Goal: Transaction & Acquisition: Purchase product/service

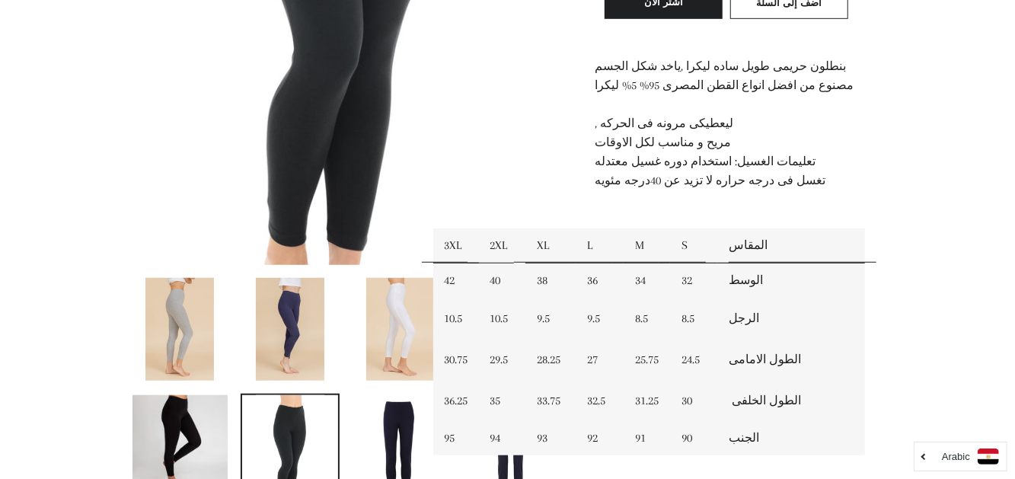
scroll to position [574, 0]
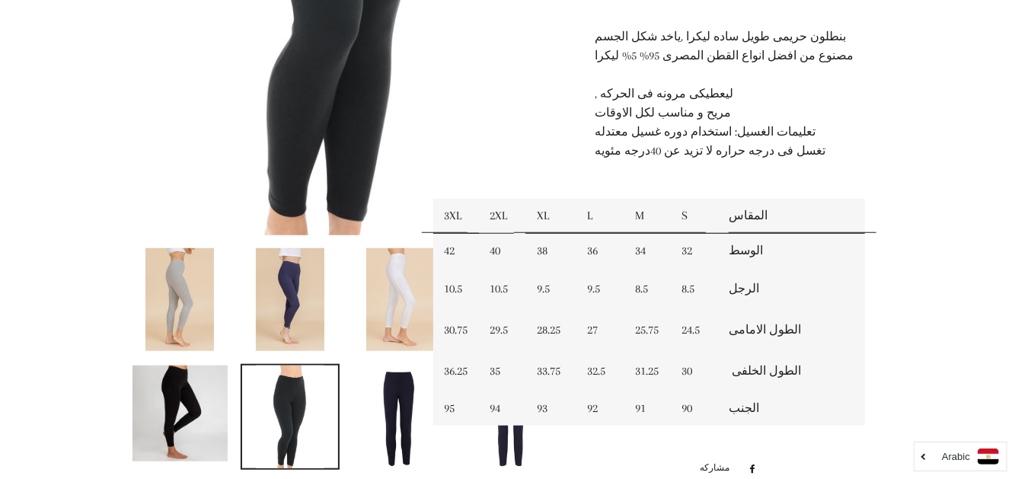
click at [1014, 188] on html "البحث ابدأ كولكشن الربيع / صيفى25 توسيع القائمة الفرعية كولكشن الربيع / صيفى25 …" at bounding box center [507, 398] width 1015 height 1945
click at [295, 300] on img at bounding box center [290, 299] width 69 height 103
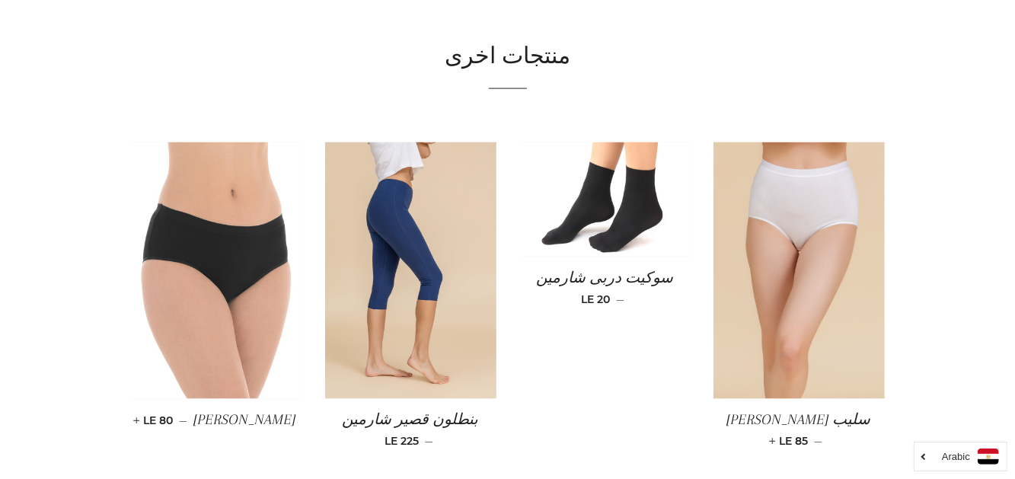
drag, startPoint x: 1013, startPoint y: 372, endPoint x: 1016, endPoint y: 261, distance: 111.2
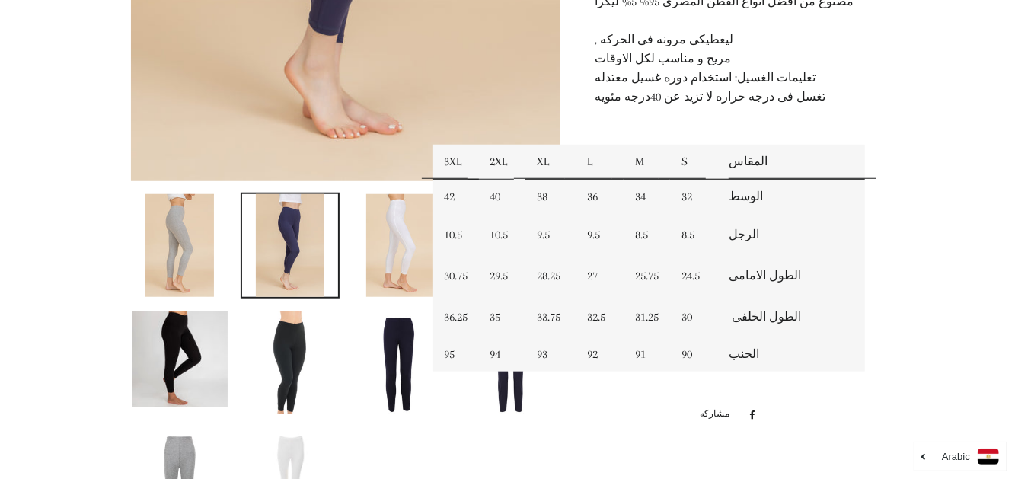
scroll to position [651, 0]
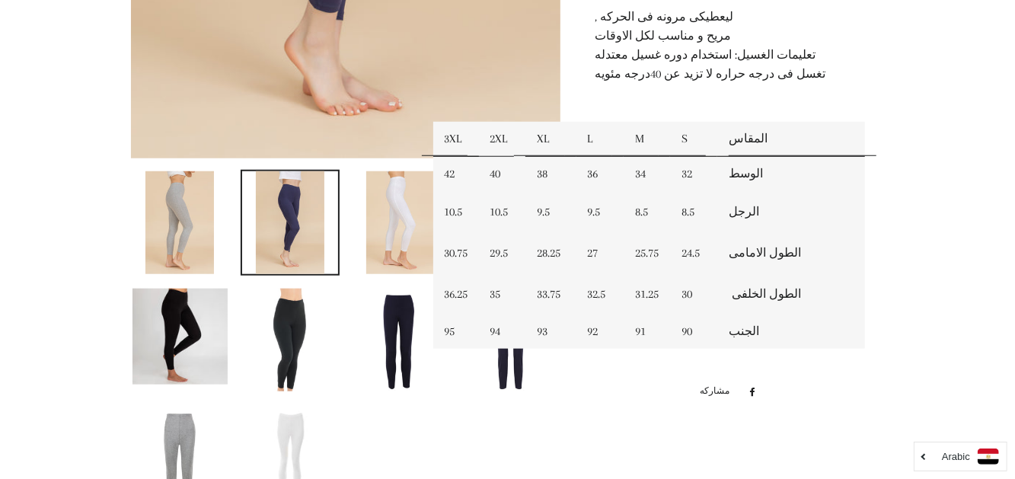
click at [900, 61] on div at bounding box center [507, 283] width 799 height 1540
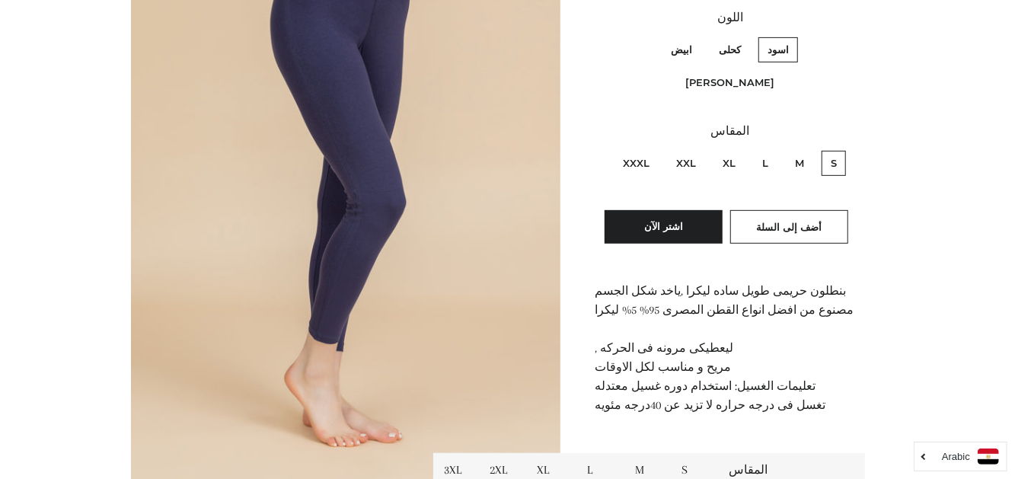
scroll to position [301, 0]
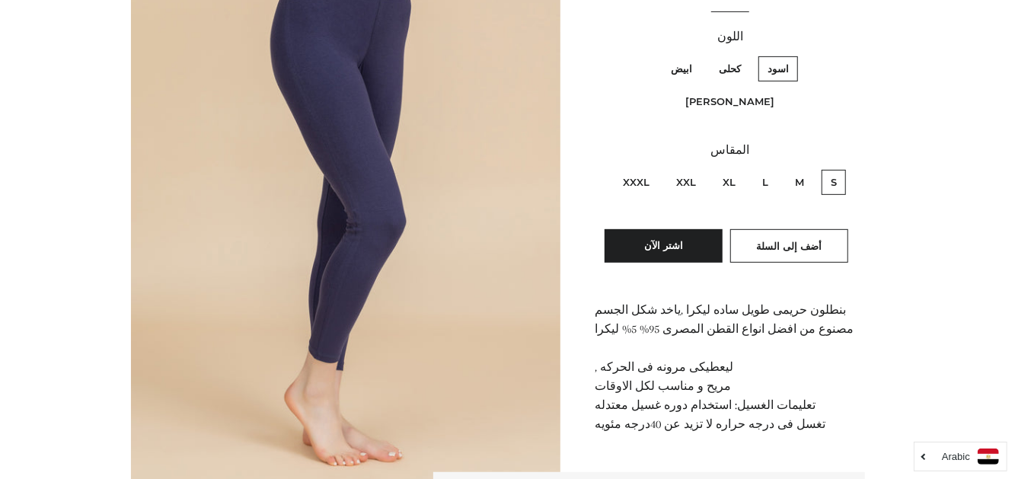
click at [750, 69] on label "كحلى" at bounding box center [730, 68] width 40 height 25
click at [745, 55] on input "كحلى" at bounding box center [745, 54] width 1 height 1
radio input "true"
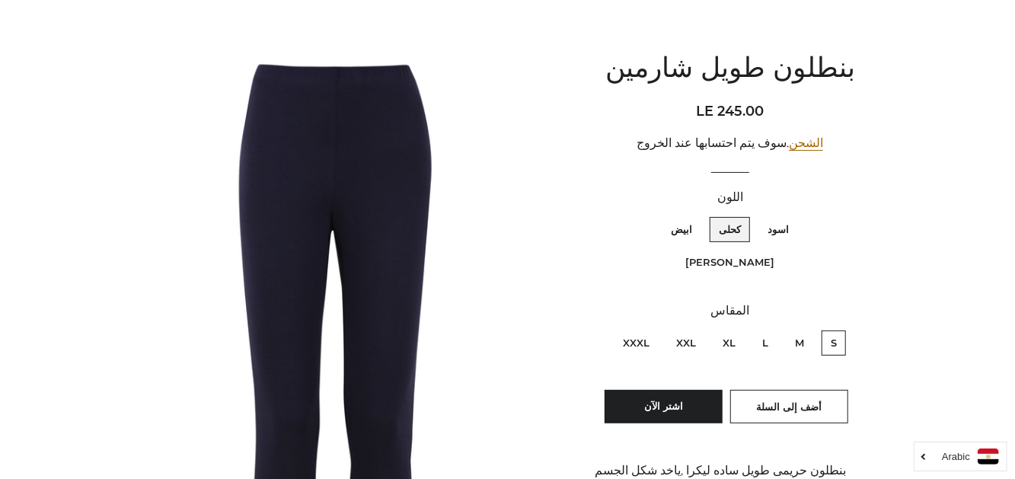
scroll to position [138, 0]
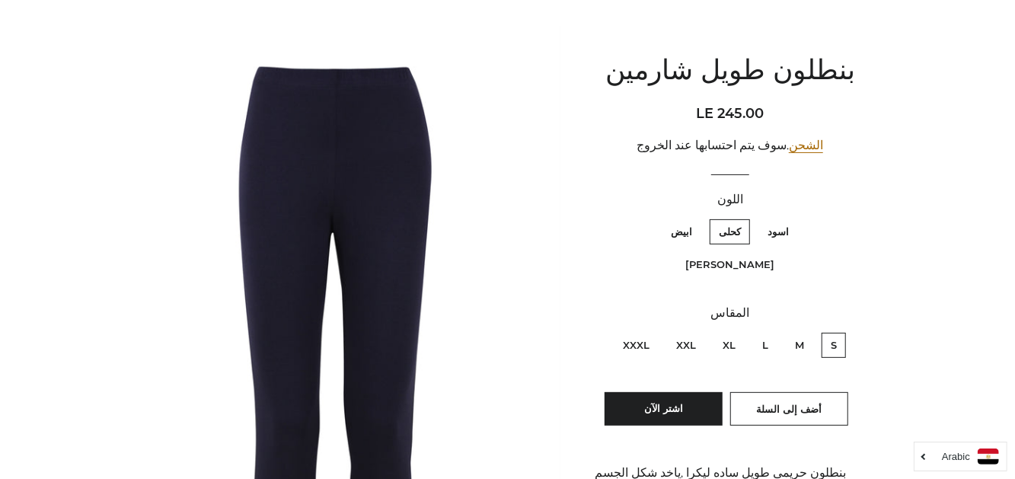
click at [798, 235] on label "اسود" at bounding box center [778, 231] width 40 height 25
click at [793, 218] on input "اسود" at bounding box center [793, 217] width 1 height 1
radio input "true"
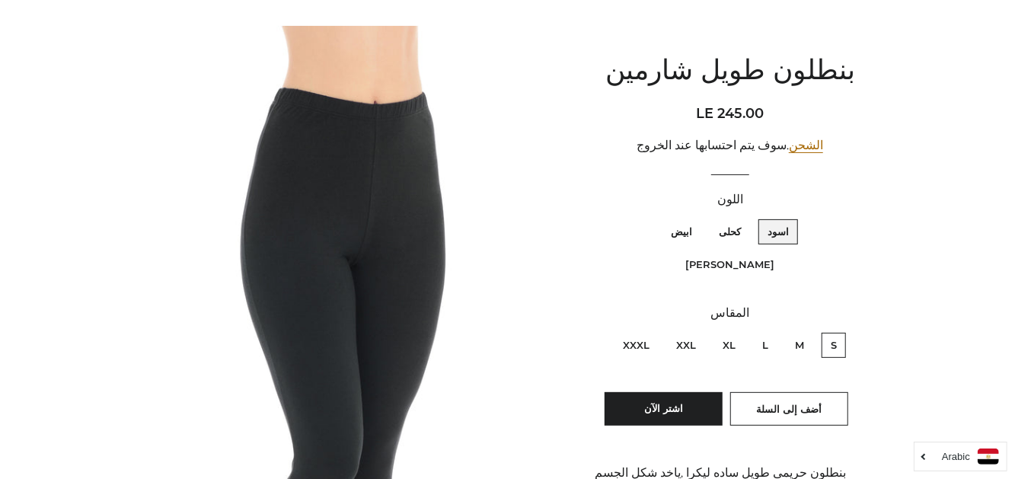
scroll to position [783, 0]
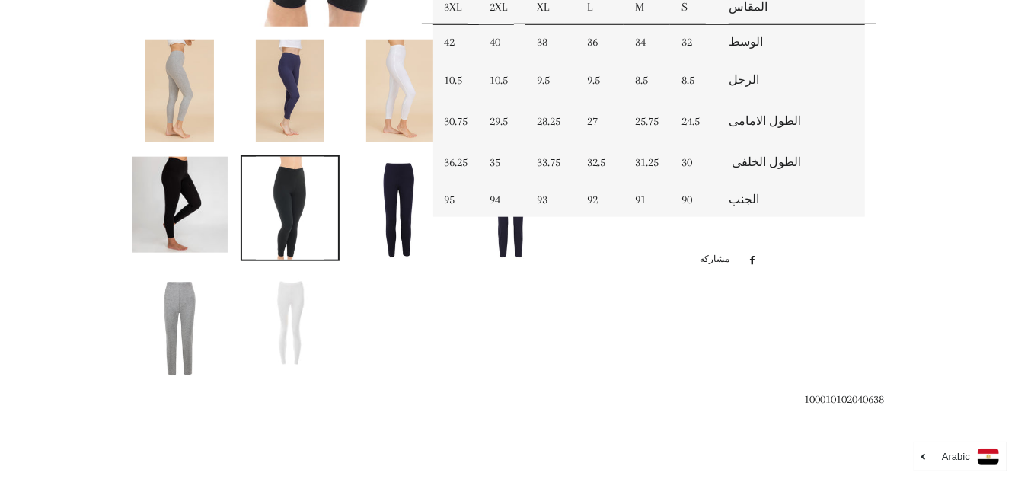
click at [288, 209] on img at bounding box center [290, 208] width 69 height 103
click at [168, 212] on img at bounding box center [180, 205] width 96 height 96
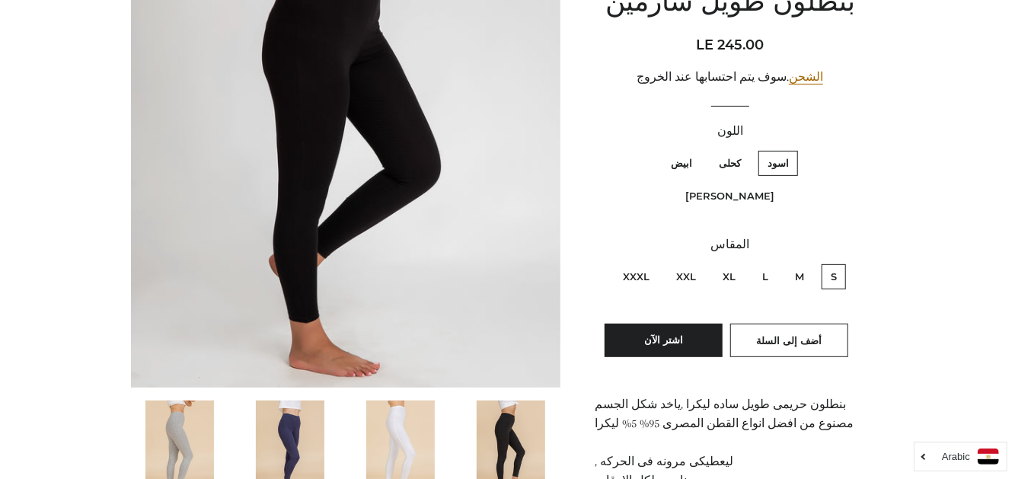
scroll to position [219, 0]
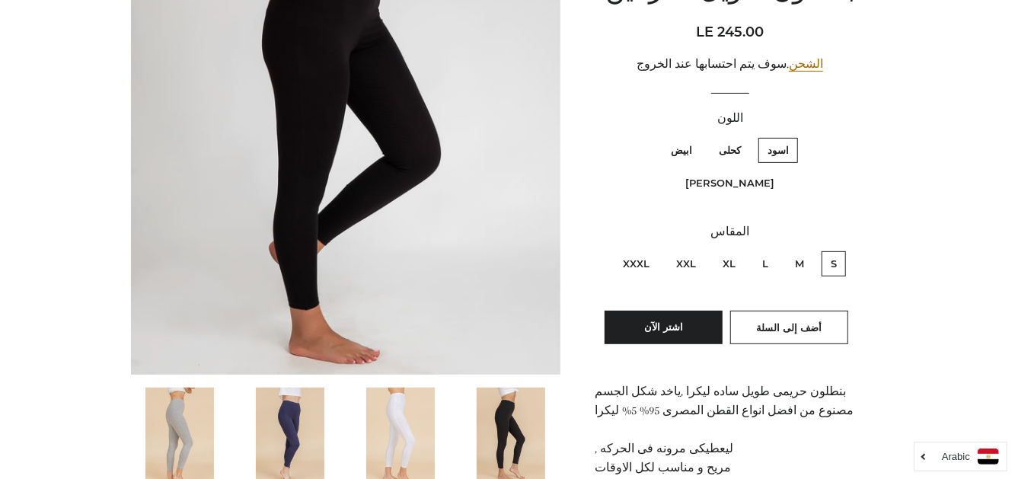
click at [164, 448] on img at bounding box center [179, 439] width 69 height 103
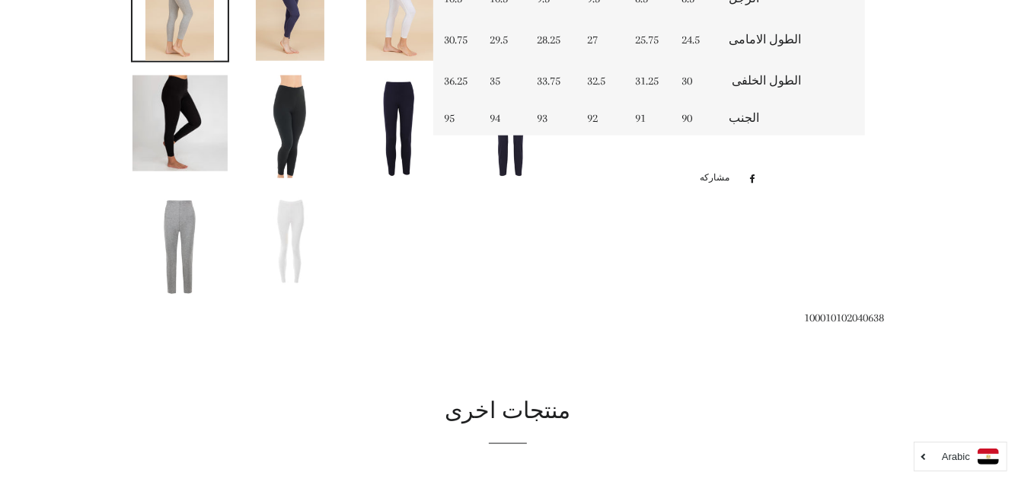
click at [184, 260] on img at bounding box center [179, 244] width 69 height 103
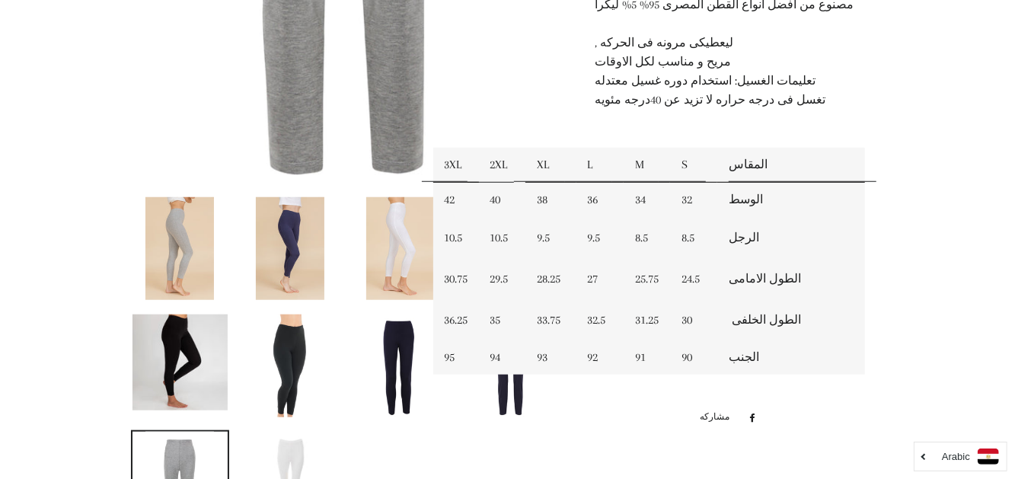
scroll to position [629, 0]
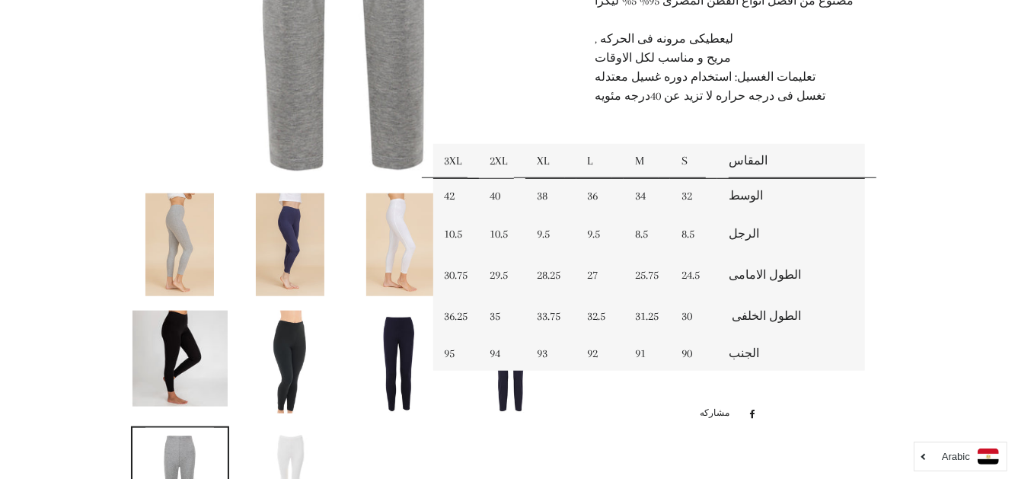
click at [283, 243] on img at bounding box center [290, 244] width 69 height 103
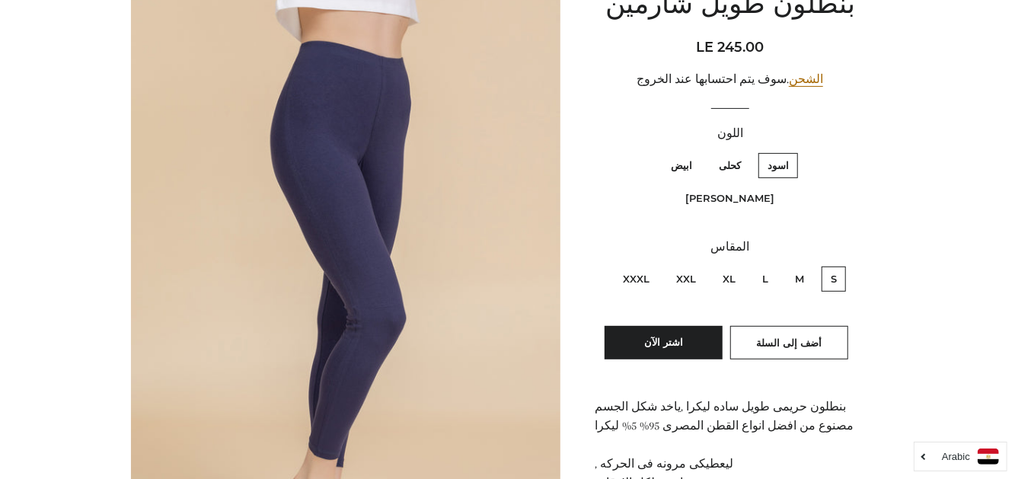
scroll to position [202, 0]
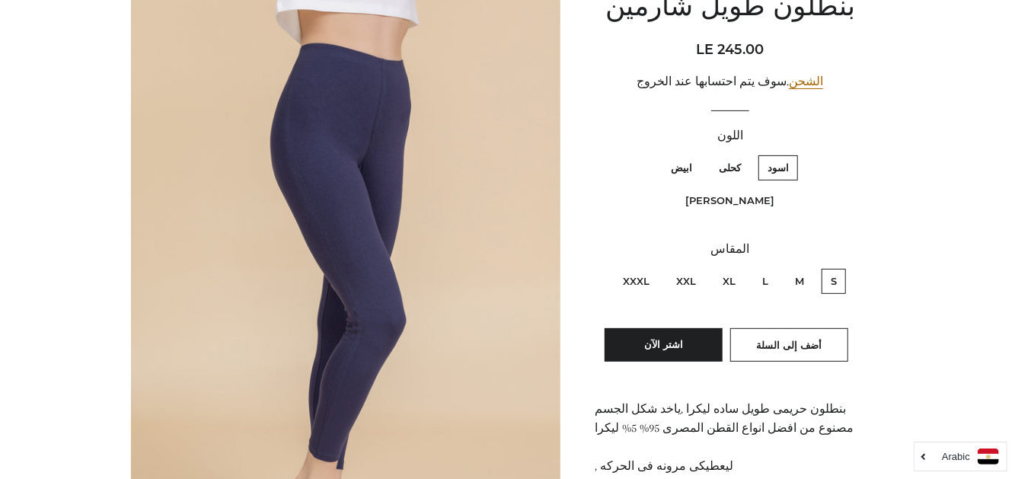
click at [800, 269] on label "M" at bounding box center [799, 281] width 27 height 25
click at [808, 266] on input "M" at bounding box center [808, 266] width 1 height 1
radio input "true"
click at [809, 339] on span "أضف إلى السلة" at bounding box center [788, 345] width 65 height 12
click at [750, 165] on label "كحلى" at bounding box center [730, 167] width 40 height 25
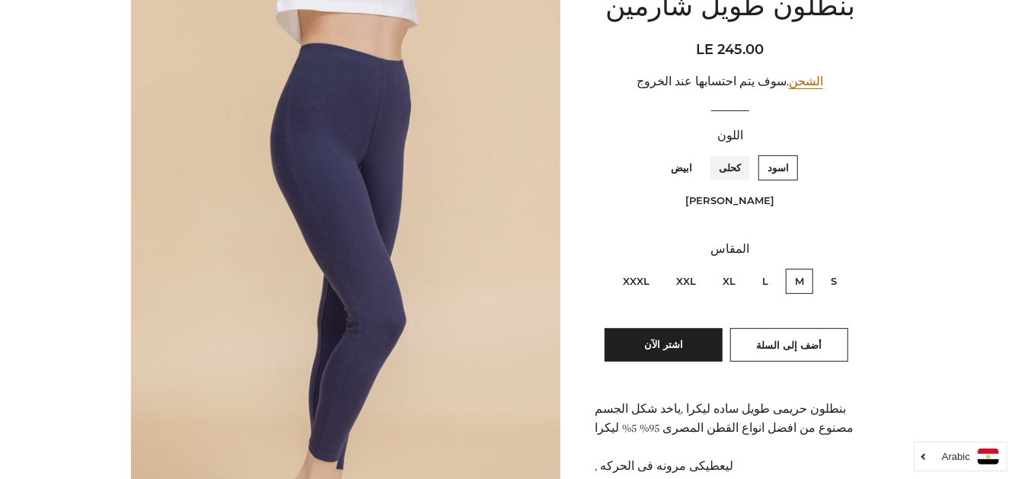
click at [745, 154] on input "كحلى" at bounding box center [745, 153] width 1 height 1
radio input "true"
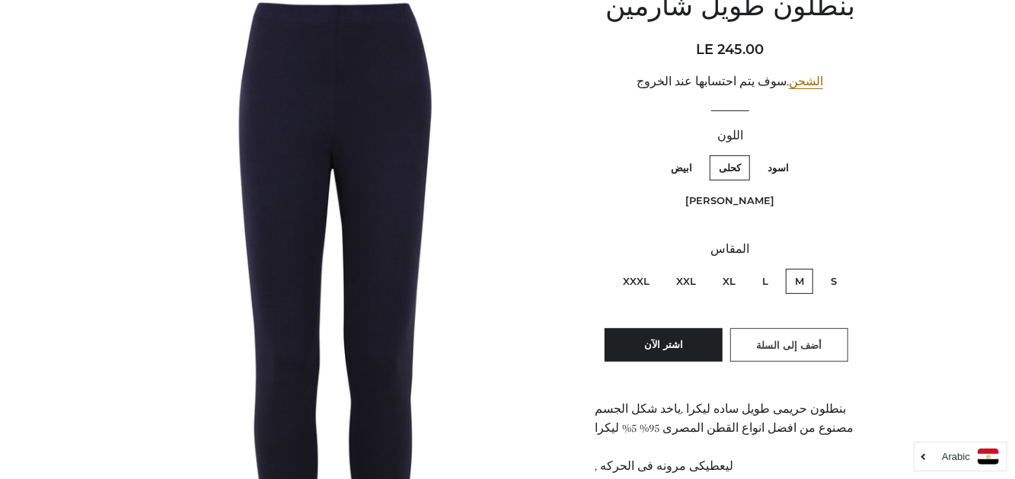
click at [772, 339] on span "أضف إلى السلة" at bounding box center [788, 345] width 65 height 12
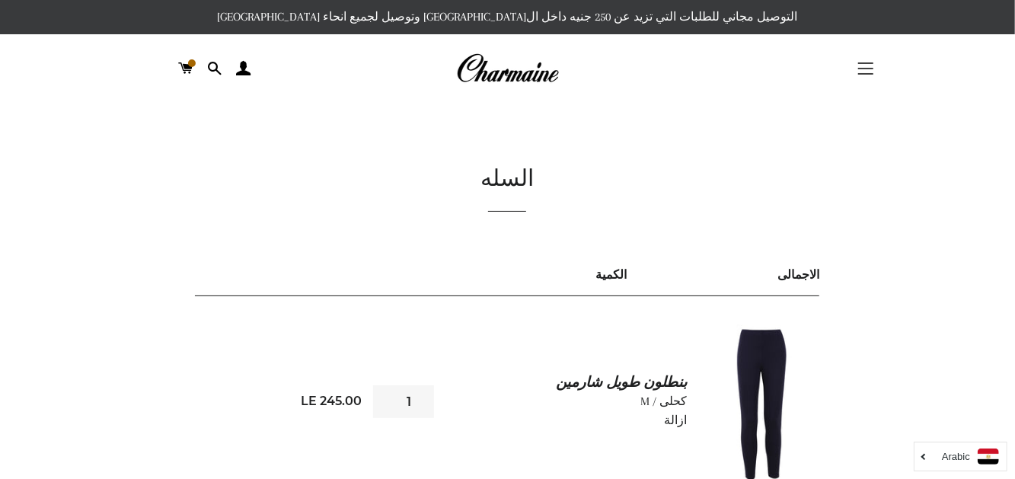
click at [863, 69] on span "button" at bounding box center [865, 69] width 15 height 2
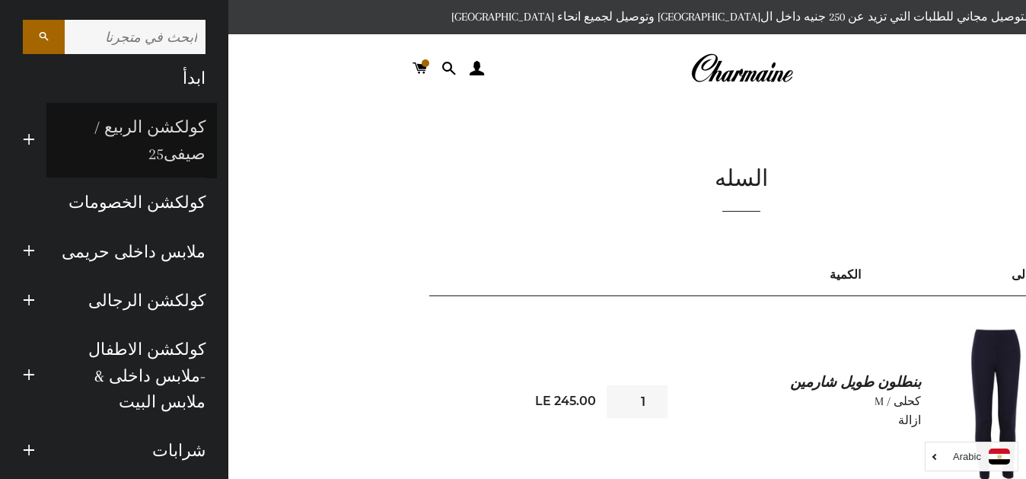
click at [162, 126] on link "كولكشن الربيع / صيفى25" at bounding box center [131, 140] width 171 height 75
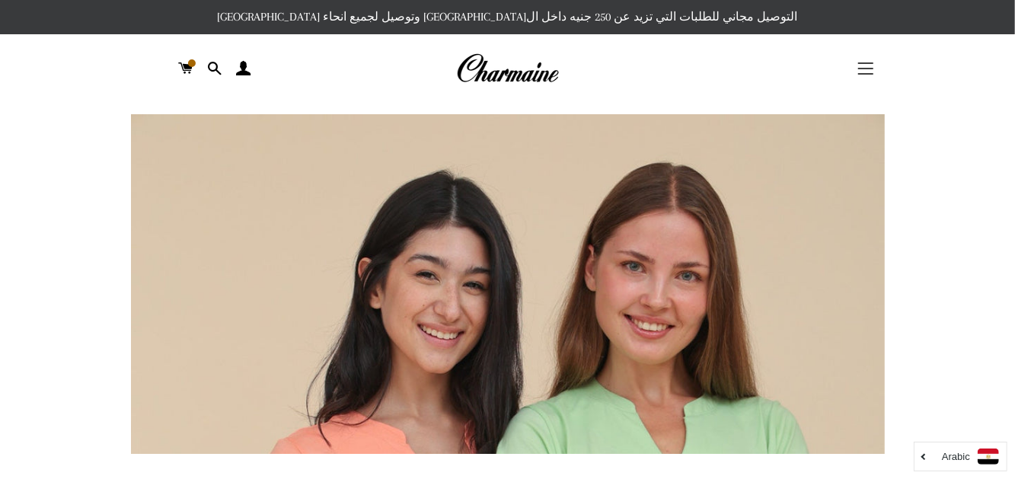
click at [870, 75] on span "button" at bounding box center [865, 74] width 15 height 2
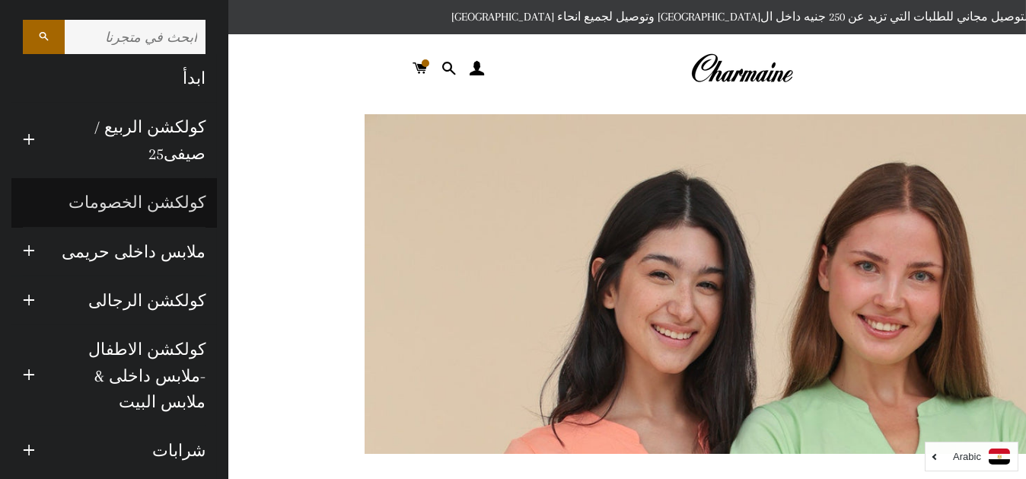
click at [154, 204] on link "كولكشن الخصومات" at bounding box center [114, 202] width 206 height 49
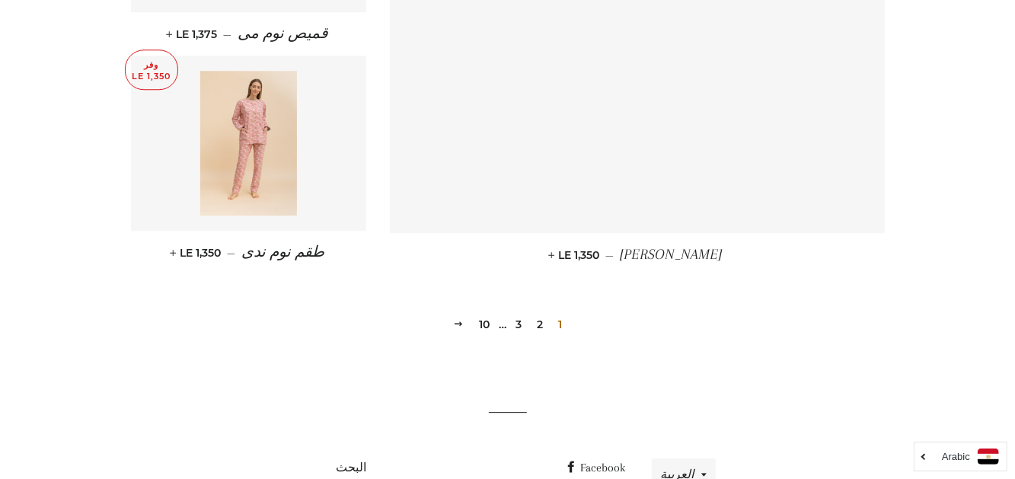
scroll to position [2200, 0]
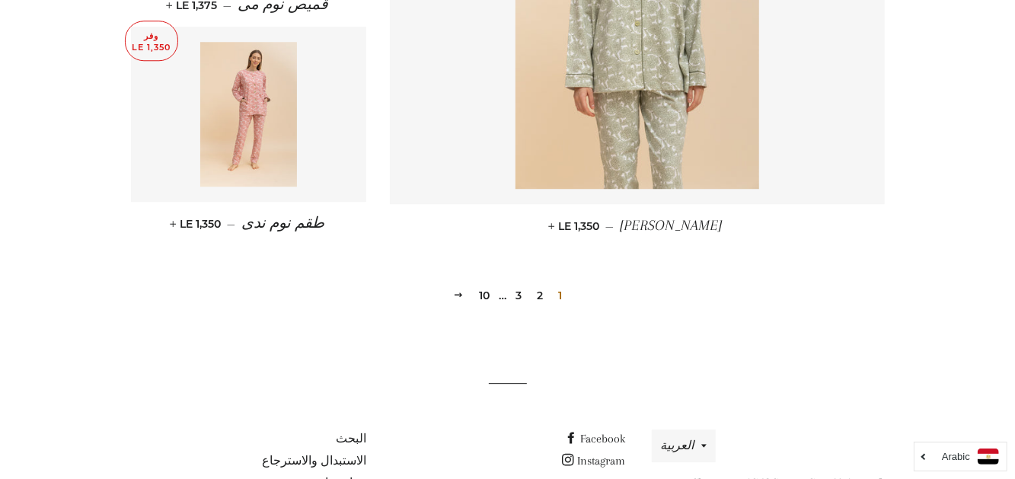
click at [542, 284] on link "2" at bounding box center [540, 295] width 18 height 23
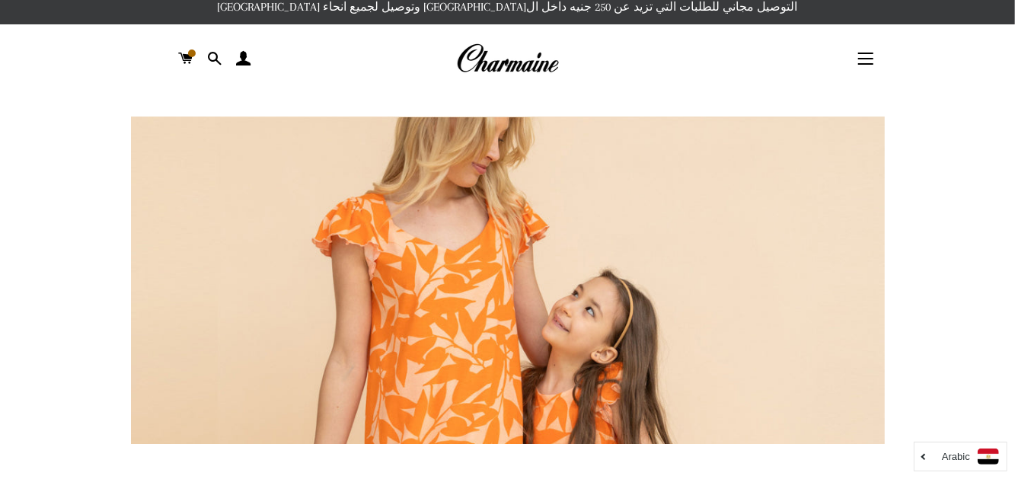
drag, startPoint x: 1024, startPoint y: 41, endPoint x: 988, endPoint y: 24, distance: 40.2
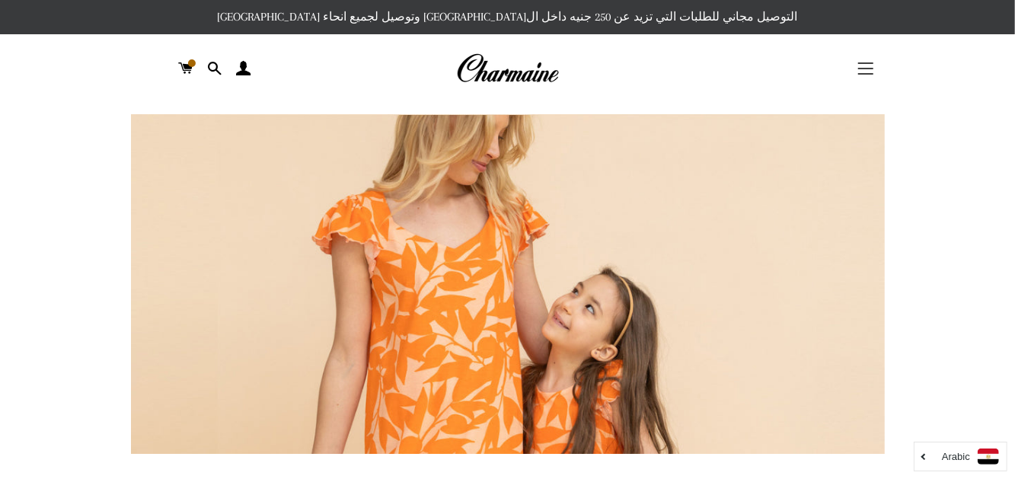
click at [866, 68] on span "button" at bounding box center [865, 69] width 15 height 2
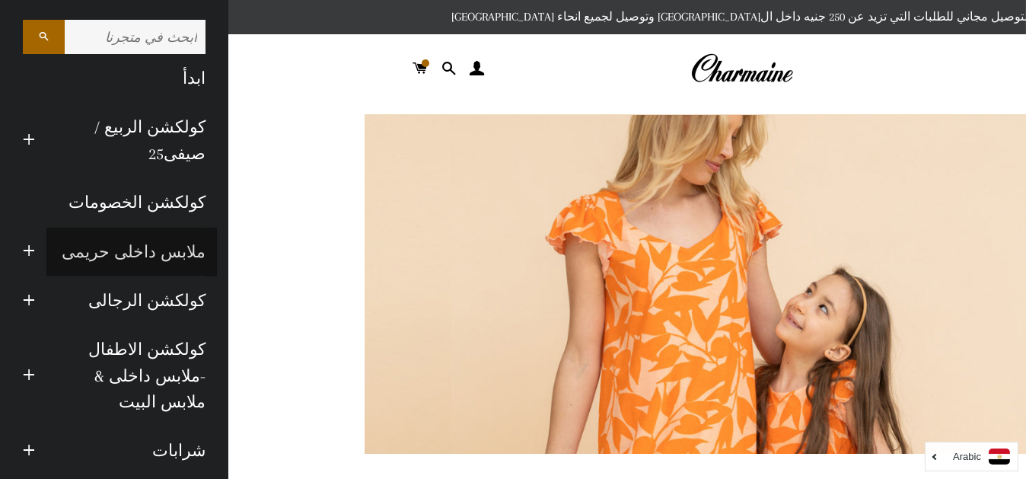
click at [158, 254] on link "ملابس داخلى حريمى" at bounding box center [131, 252] width 171 height 49
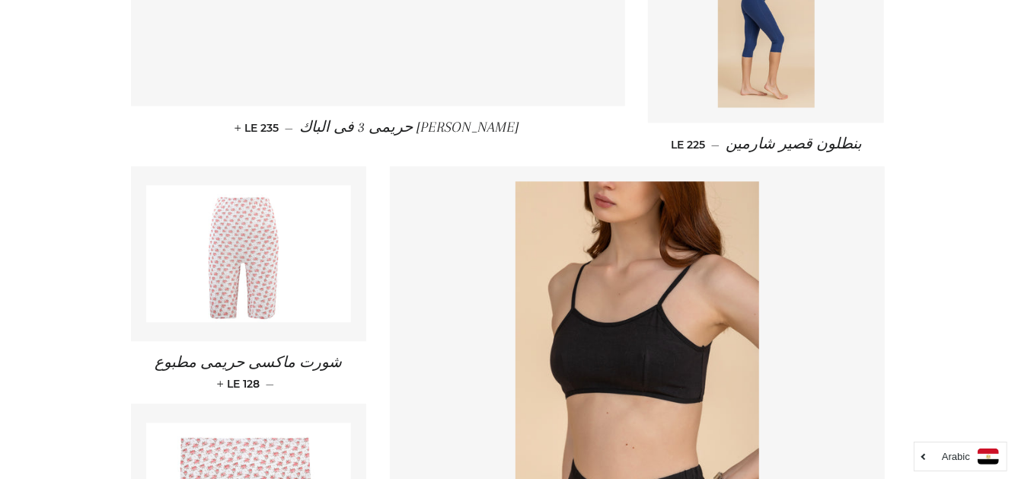
scroll to position [1893, 0]
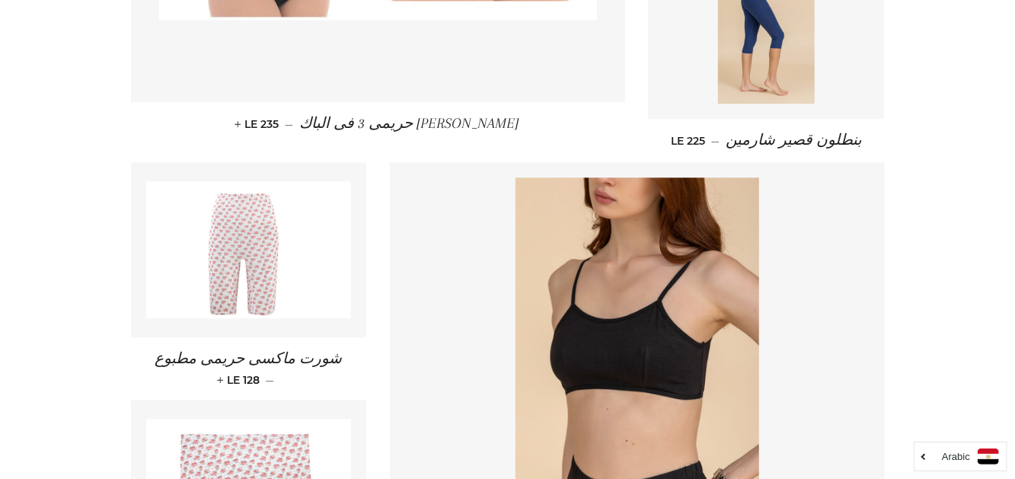
drag, startPoint x: 1021, startPoint y: 42, endPoint x: 1010, endPoint y: 343, distance: 301.7
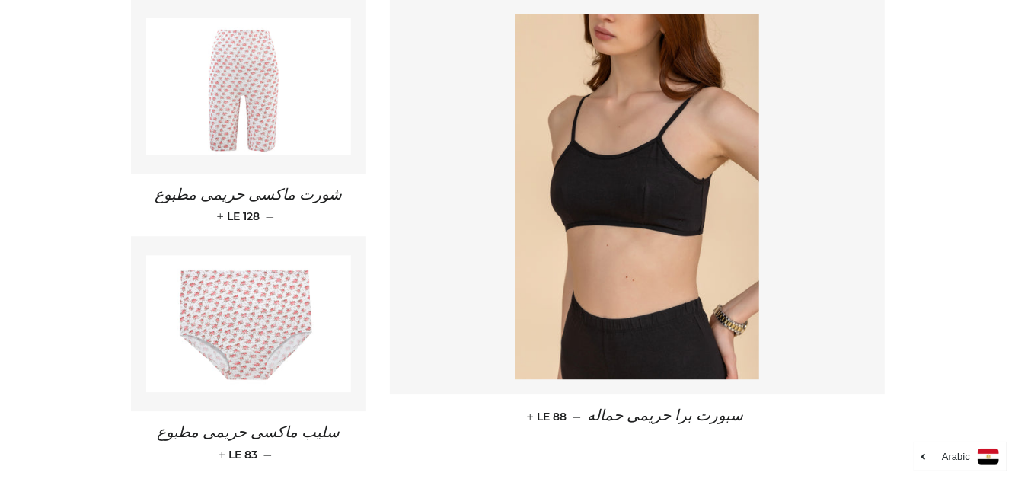
scroll to position [2352, 0]
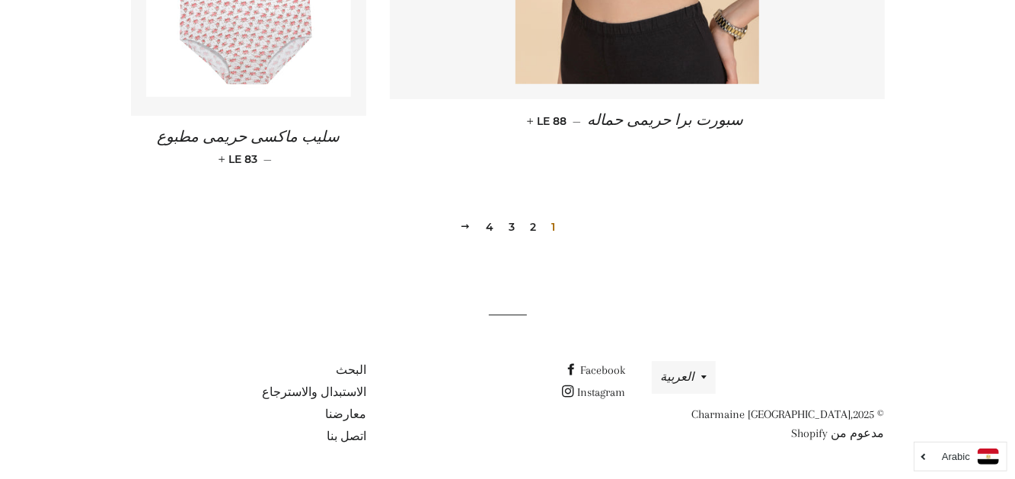
click at [532, 219] on link "2" at bounding box center [533, 226] width 18 height 23
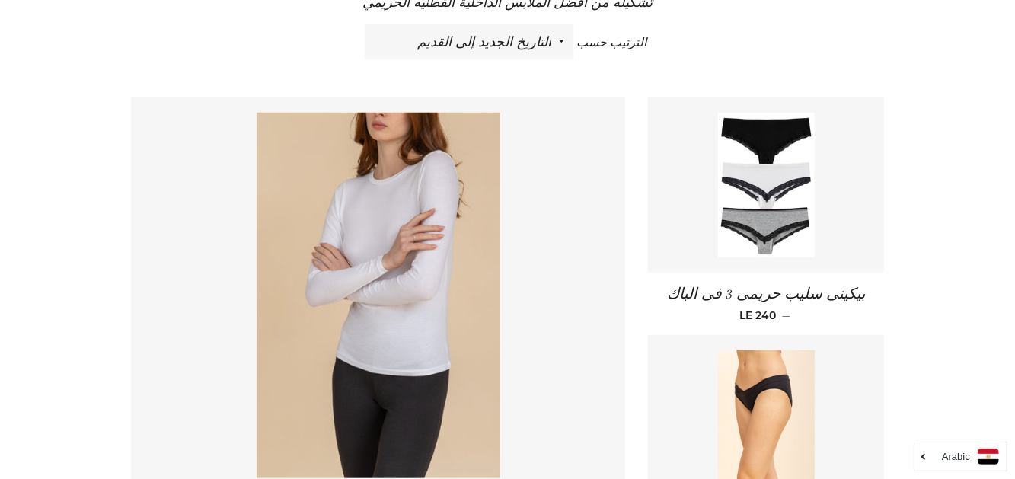
scroll to position [664, 0]
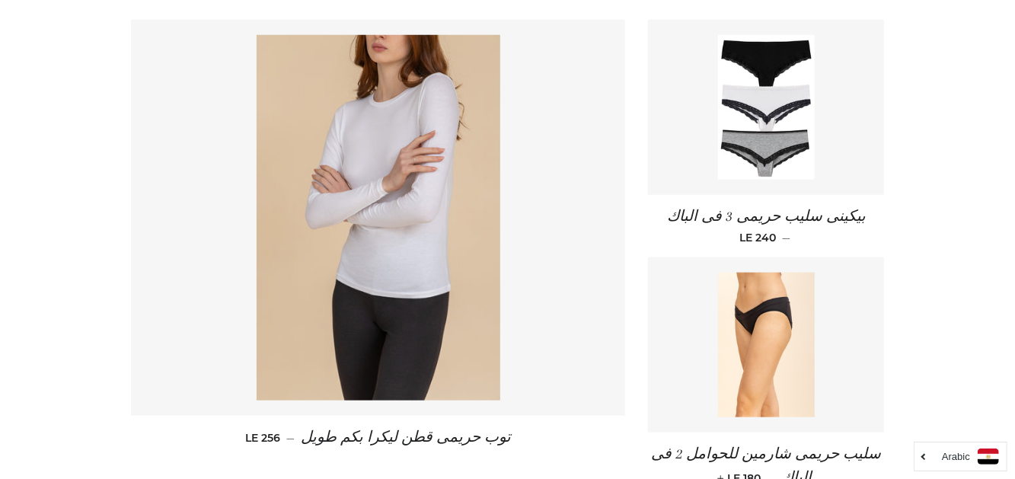
drag, startPoint x: 1025, startPoint y: 77, endPoint x: 1025, endPoint y: 166, distance: 89.1
click at [791, 142] on img at bounding box center [766, 107] width 97 height 145
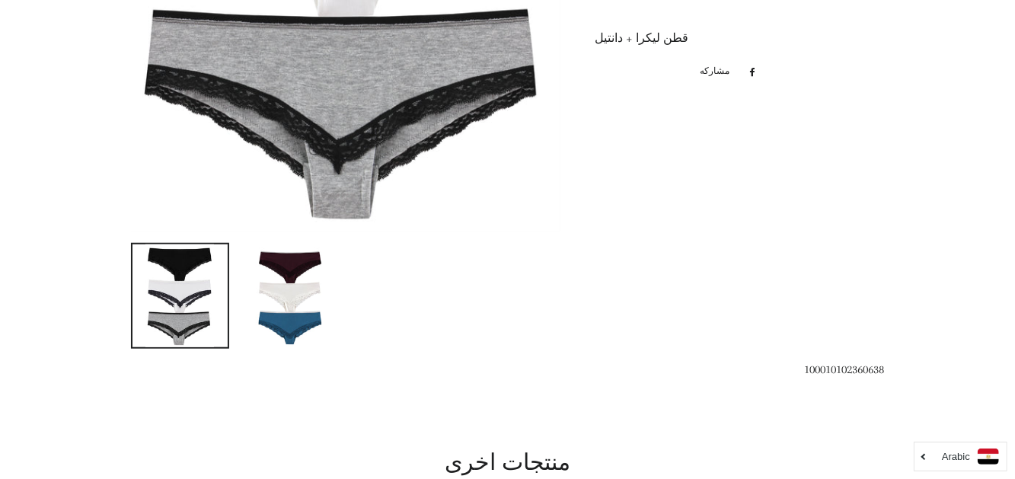
scroll to position [590, 0]
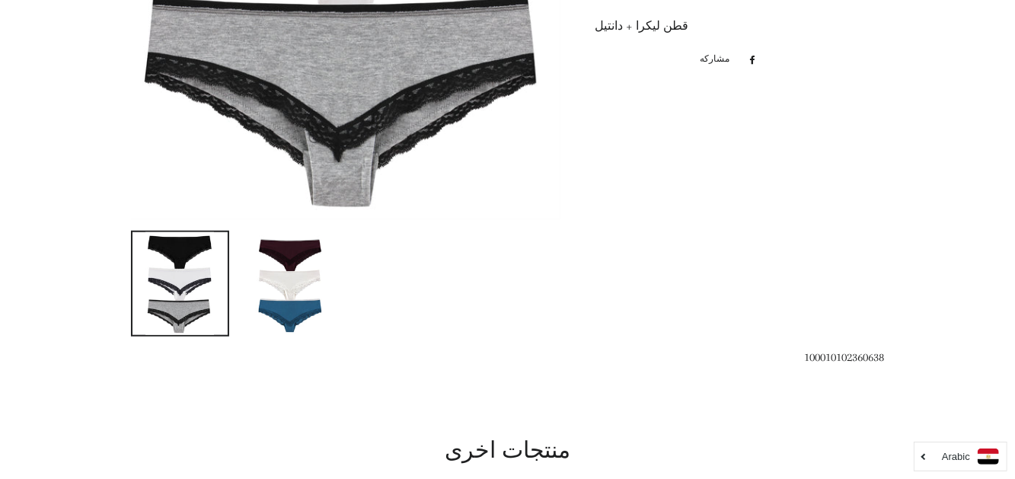
drag, startPoint x: 1019, startPoint y: 116, endPoint x: 1020, endPoint y: 300, distance: 184.3
click at [1014, 300] on html "البحث ابدأ كولكشن الربيع / صيفى25 توسيع القائمة الفرعية كولكشن الربيع / صيفى25 …" at bounding box center [507, 301] width 1015 height 1782
click at [272, 298] on img at bounding box center [290, 283] width 69 height 103
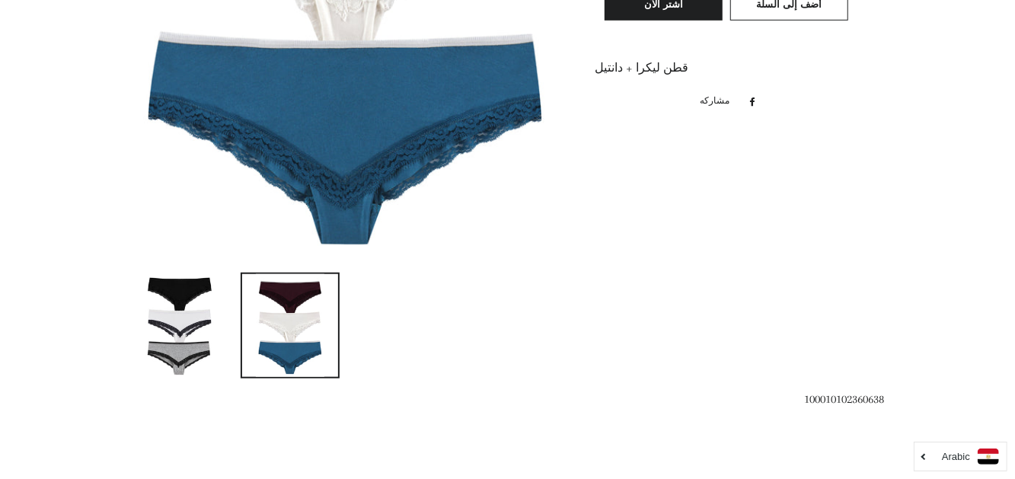
scroll to position [550, 0]
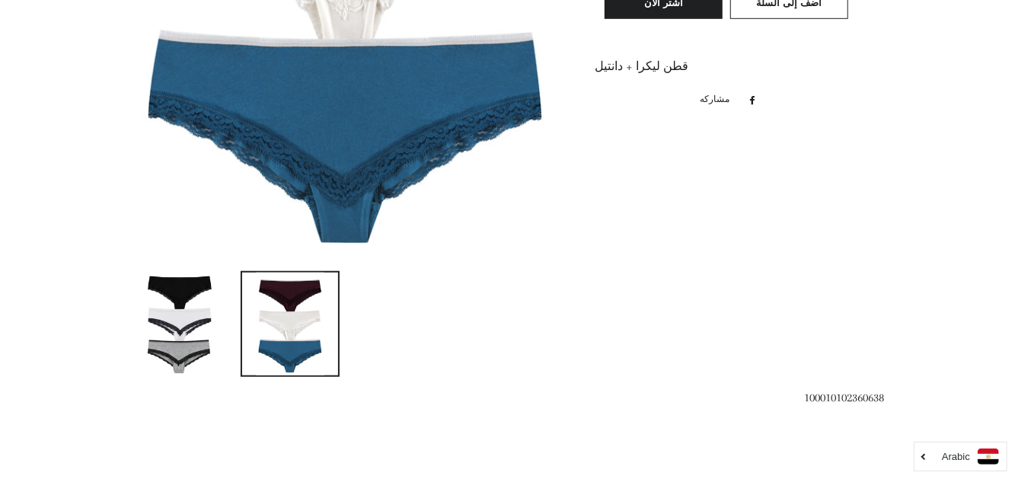
click at [196, 316] on img at bounding box center [179, 324] width 69 height 103
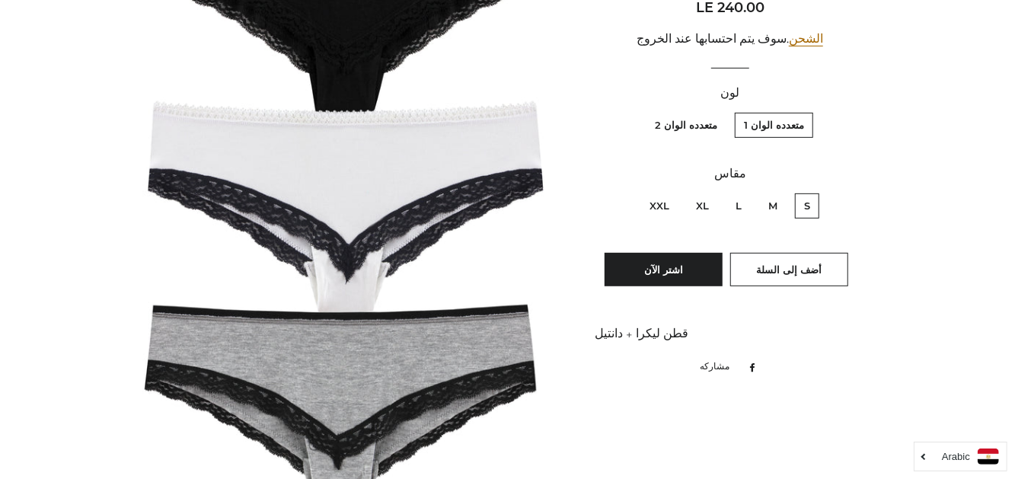
scroll to position [270, 0]
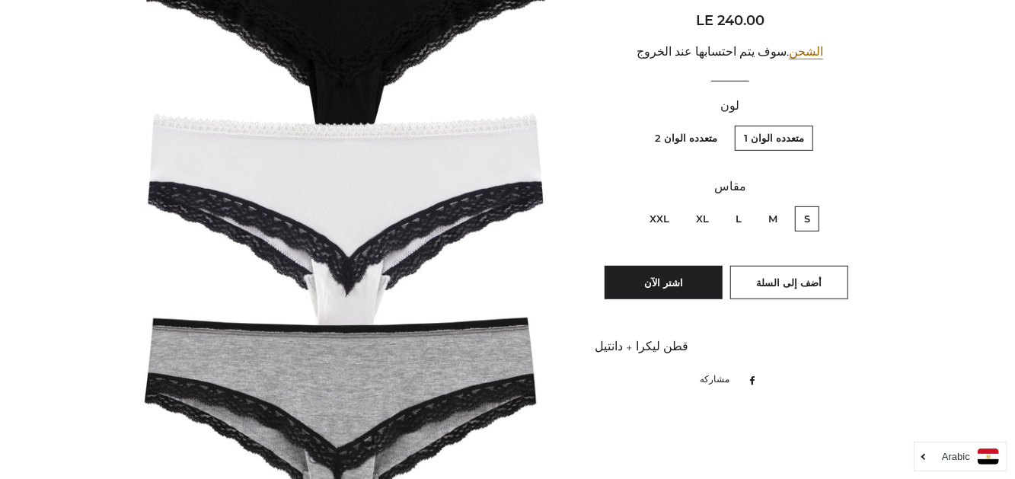
click at [670, 139] on label "متعدده الوان 2" at bounding box center [686, 138] width 81 height 25
click at [721, 124] on 2 "متعدده الوان 2" at bounding box center [721, 123] width 1 height 1
radio 2 "true"
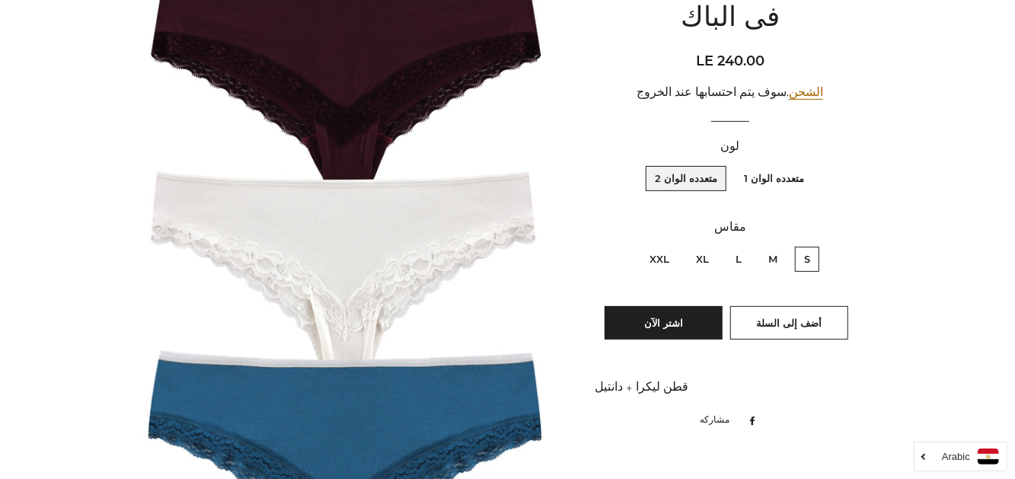
scroll to position [242, 0]
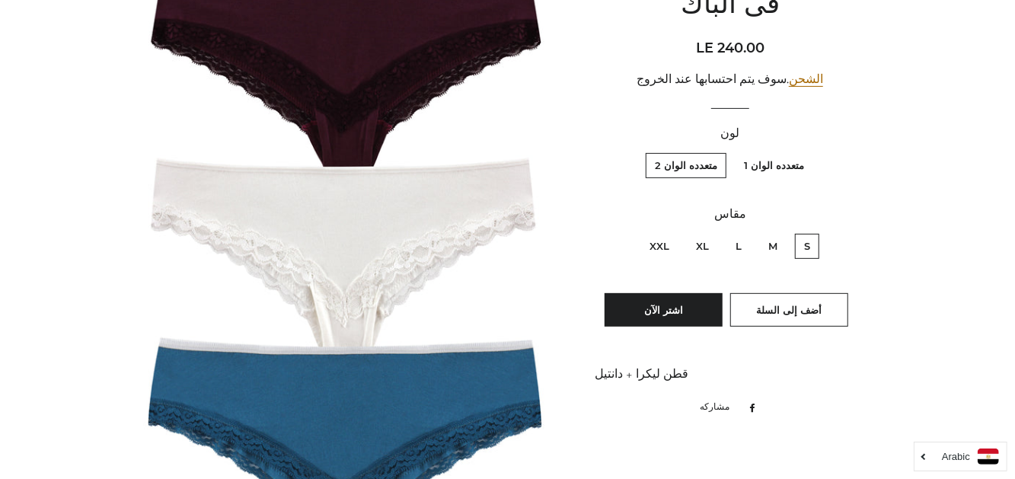
click at [774, 242] on label "M" at bounding box center [772, 246] width 27 height 25
click at [781, 232] on input "M" at bounding box center [781, 231] width 1 height 1
radio input "true"
click at [784, 308] on span "أضف إلى السلة" at bounding box center [788, 310] width 65 height 12
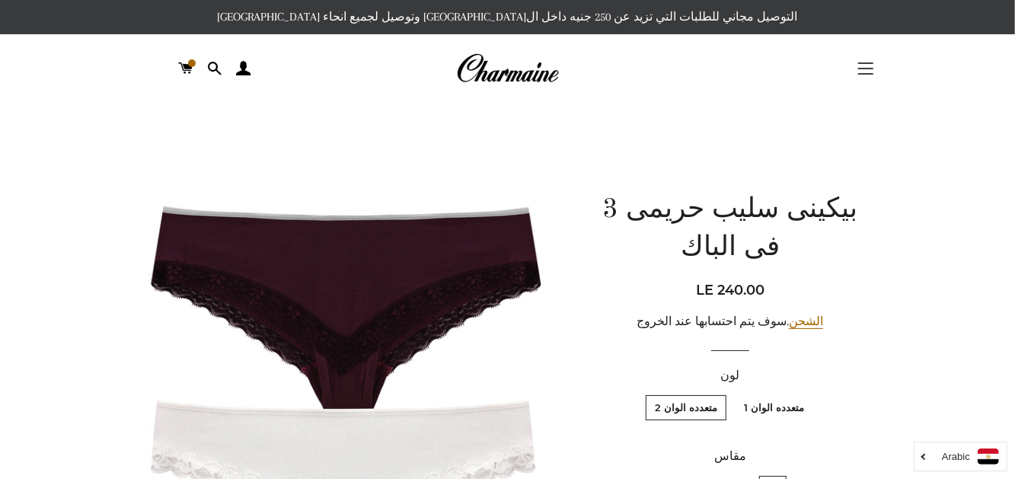
click at [861, 62] on span "button" at bounding box center [865, 63] width 15 height 2
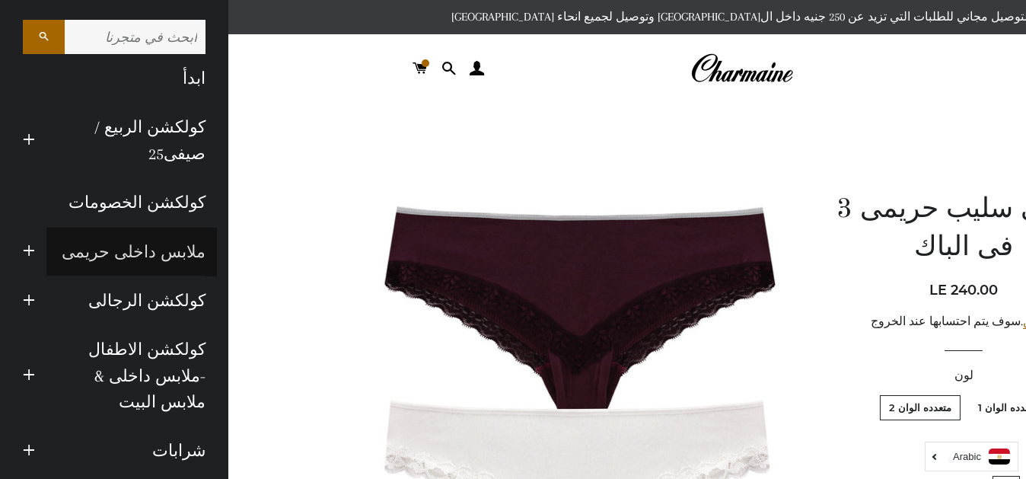
click at [168, 245] on link "ملابس داخلى حريمى" at bounding box center [131, 252] width 171 height 49
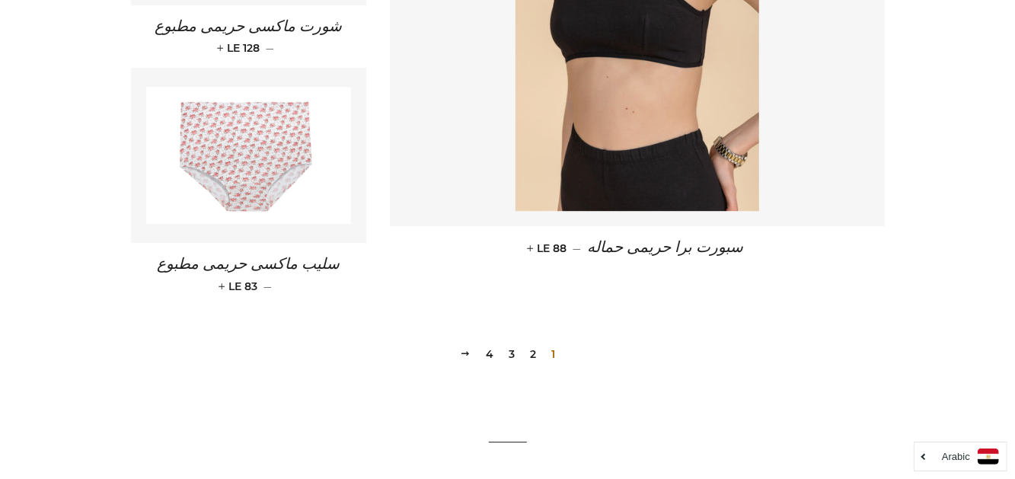
scroll to position [2305, 0]
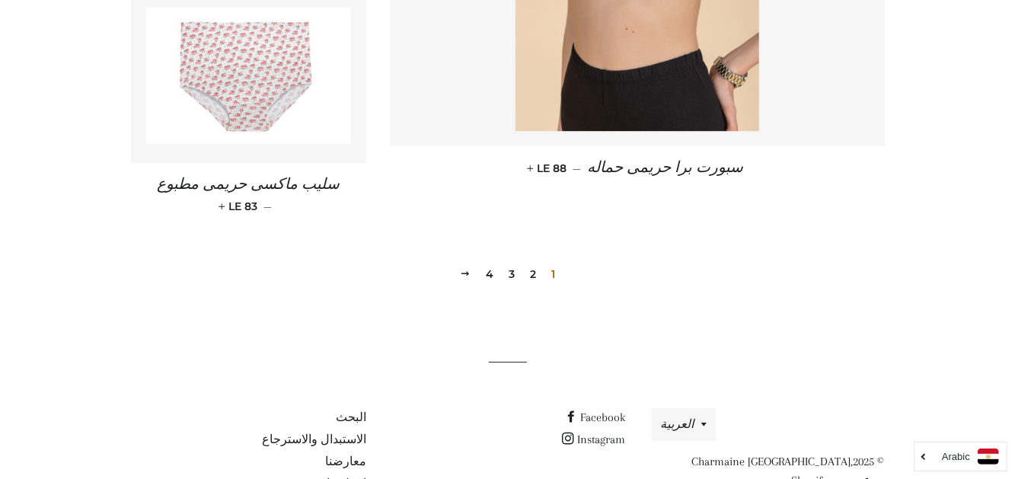
click at [529, 276] on link "2" at bounding box center [533, 274] width 18 height 23
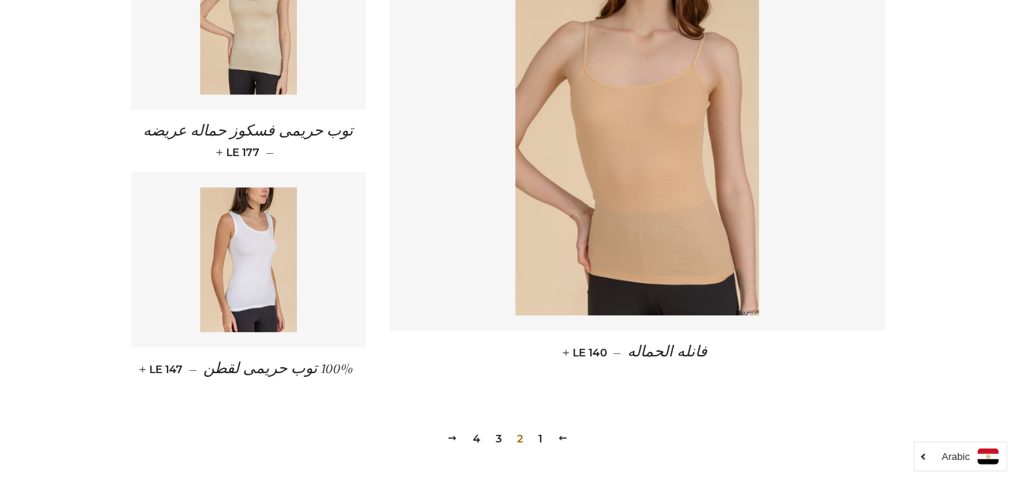
scroll to position [2146, 0]
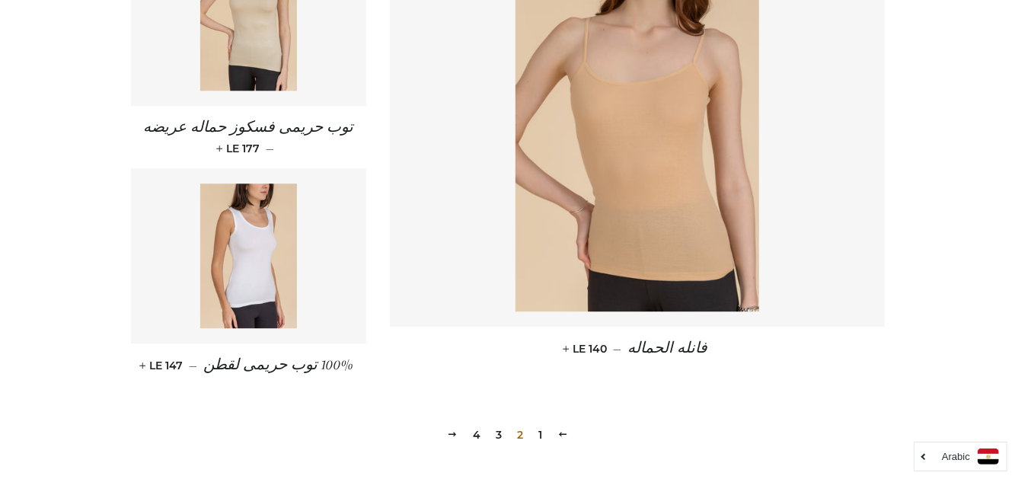
click at [501, 429] on link "3" at bounding box center [499, 434] width 18 height 23
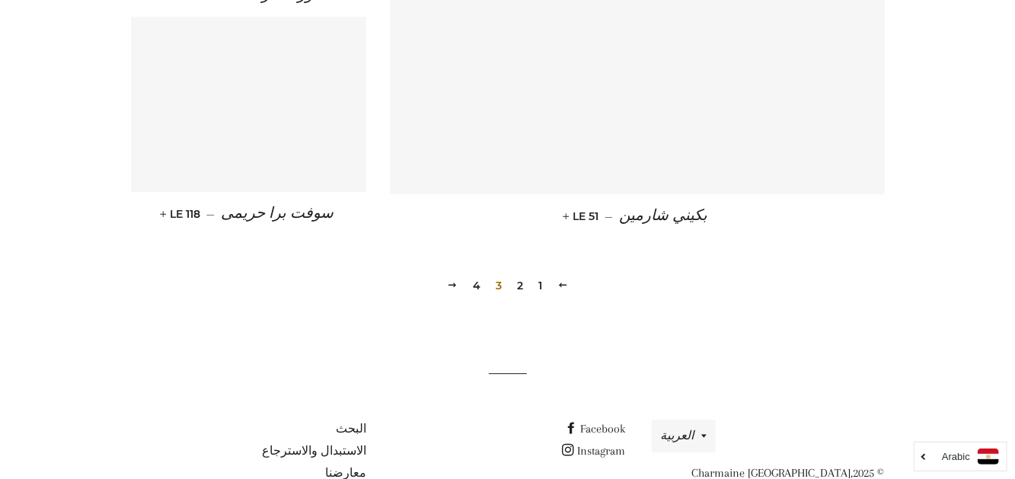
scroll to position [2237, 0]
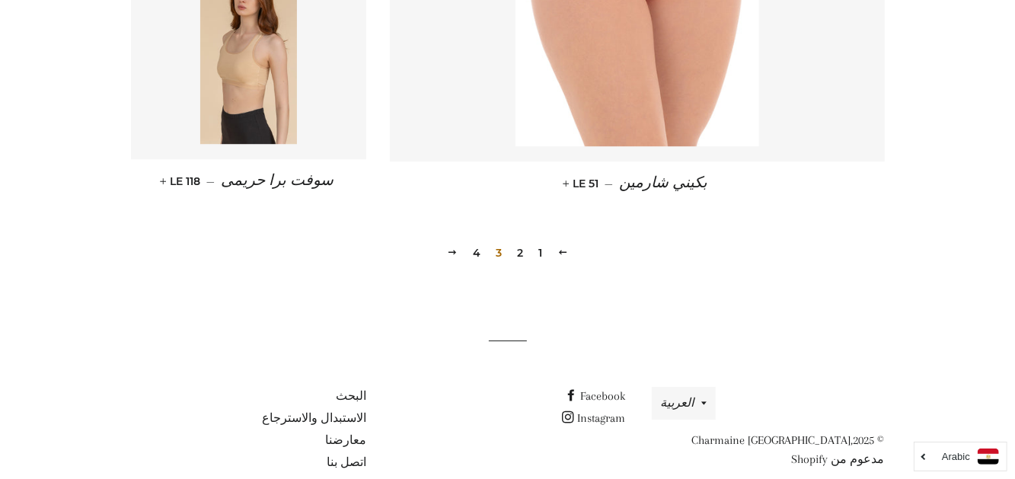
click at [472, 250] on link "4" at bounding box center [477, 252] width 20 height 23
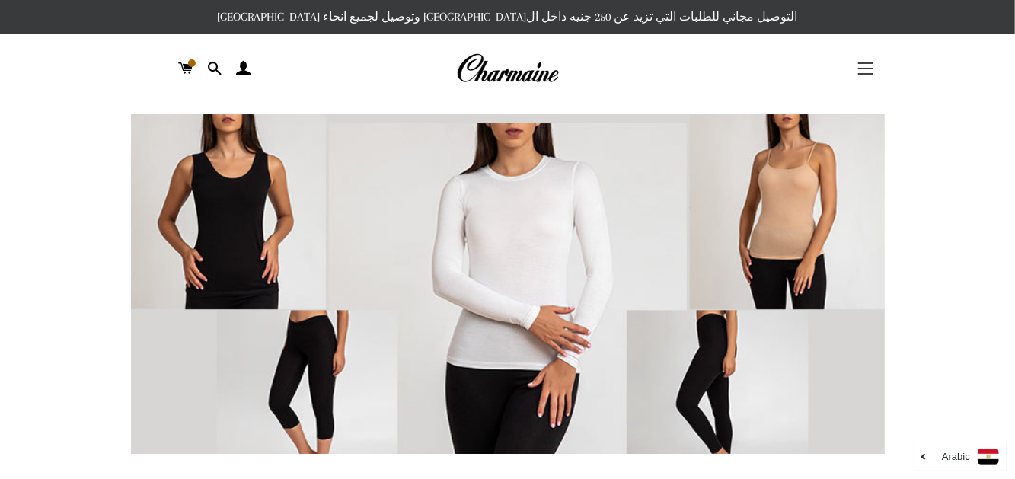
click at [868, 65] on button "التنقل في الموقع" at bounding box center [866, 68] width 38 height 38
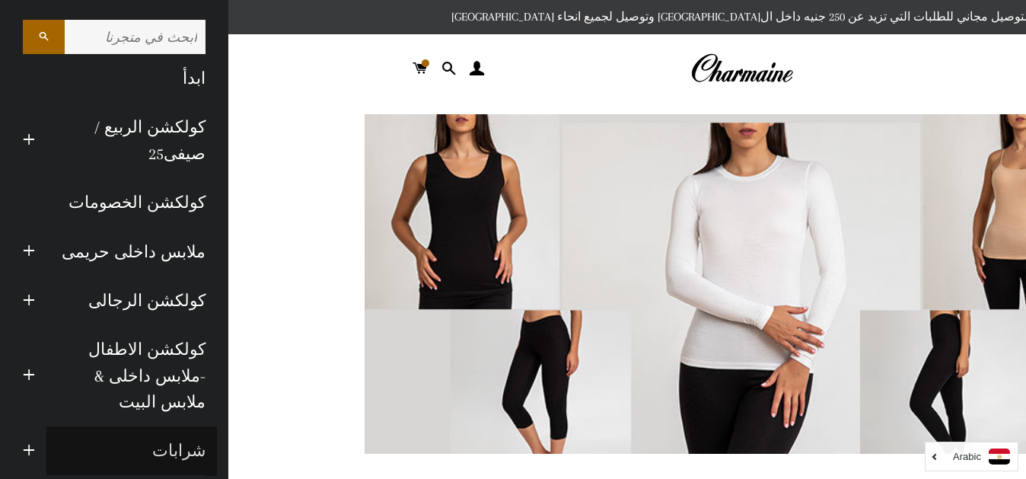
click at [180, 426] on link "شرابات" at bounding box center [131, 450] width 171 height 49
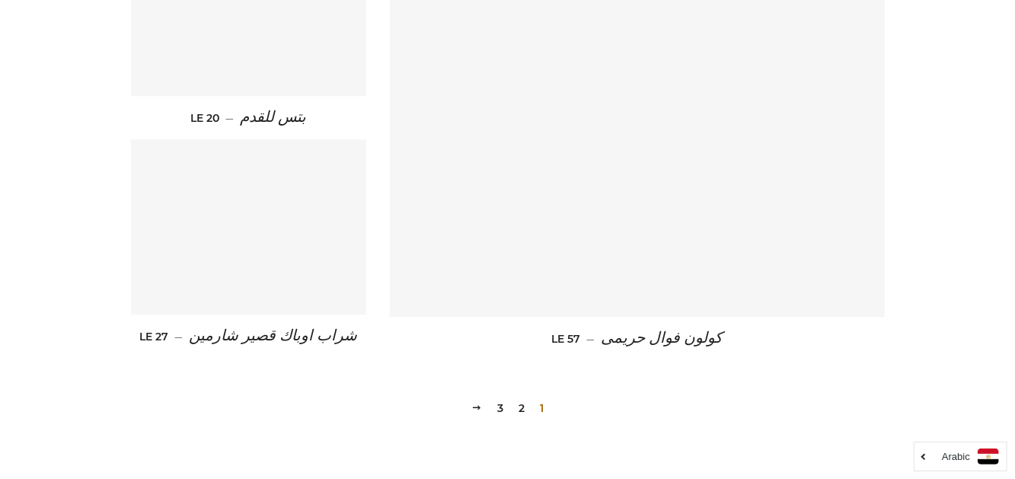
scroll to position [2117, 0]
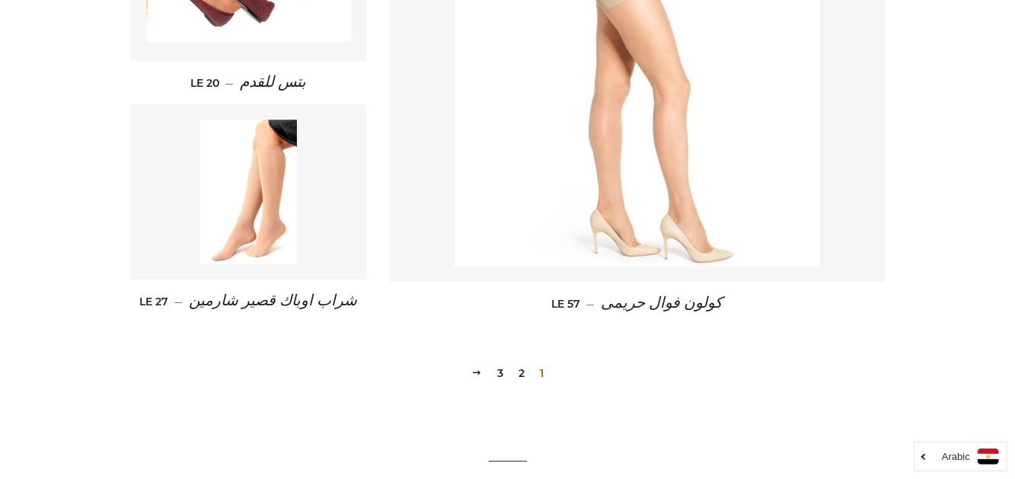
click at [522, 370] on link "2" at bounding box center [521, 373] width 18 height 23
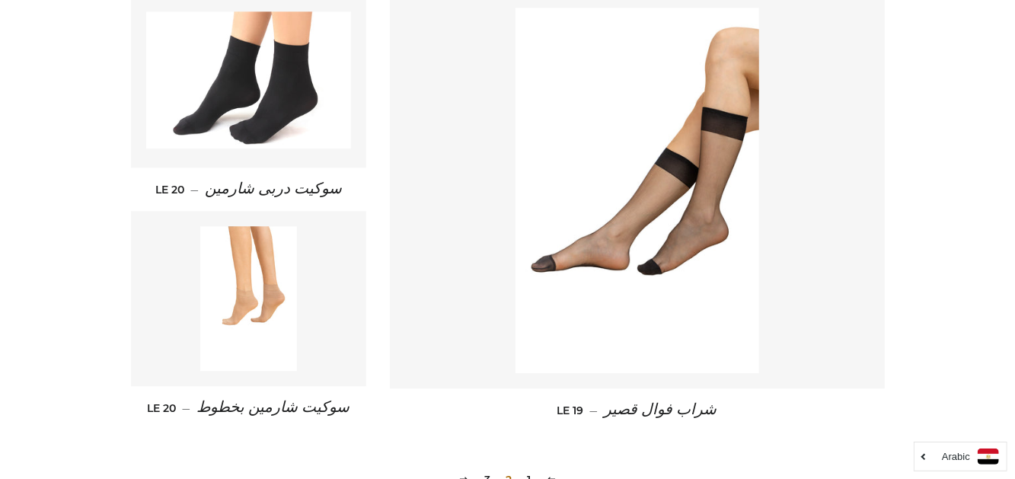
scroll to position [2063, 0]
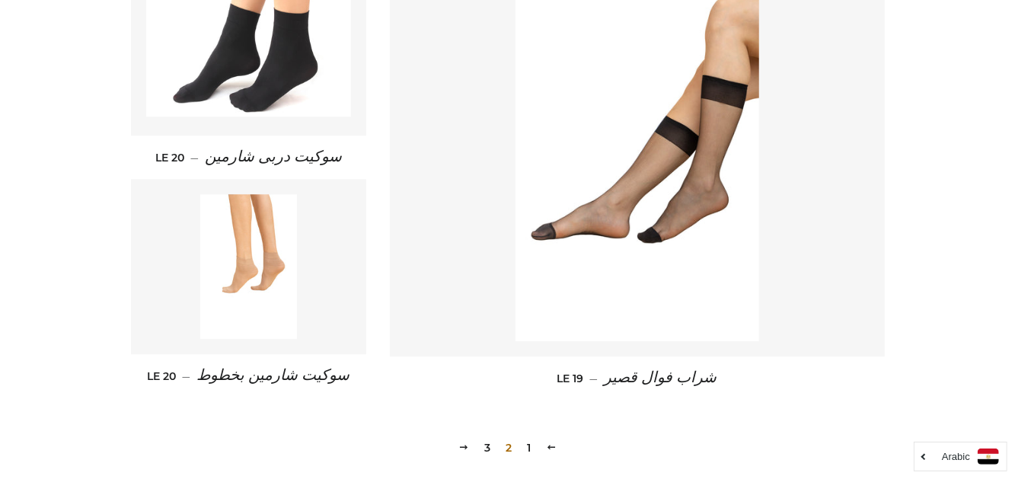
click at [485, 445] on link "3" at bounding box center [487, 447] width 18 height 23
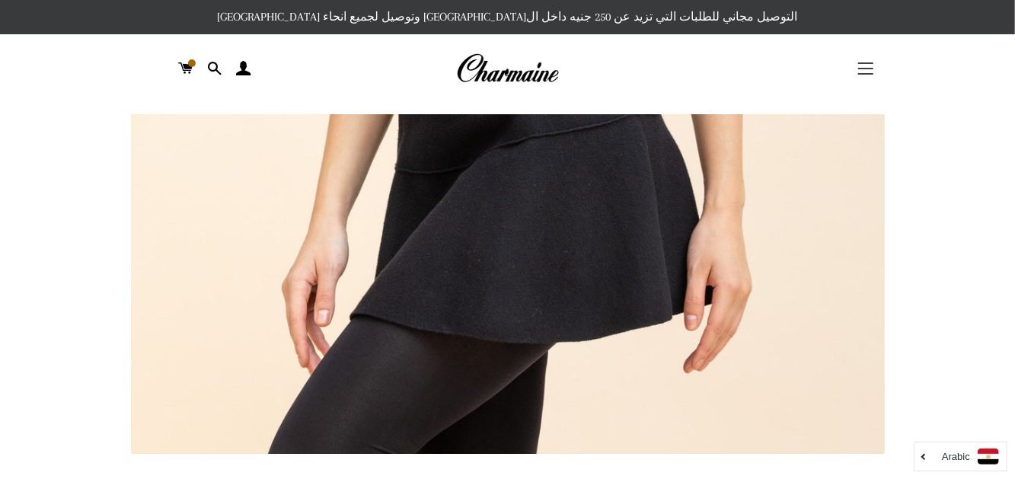
click at [874, 62] on button "التنقل في الموقع" at bounding box center [866, 68] width 38 height 38
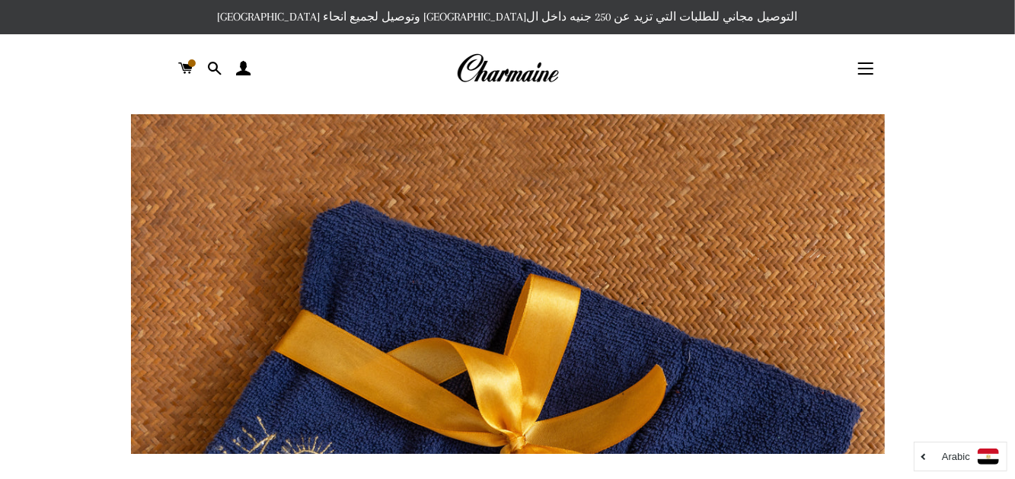
drag, startPoint x: 1019, startPoint y: 35, endPoint x: 987, endPoint y: 8, distance: 41.6
click at [869, 70] on button "التنقل في الموقع" at bounding box center [866, 68] width 38 height 38
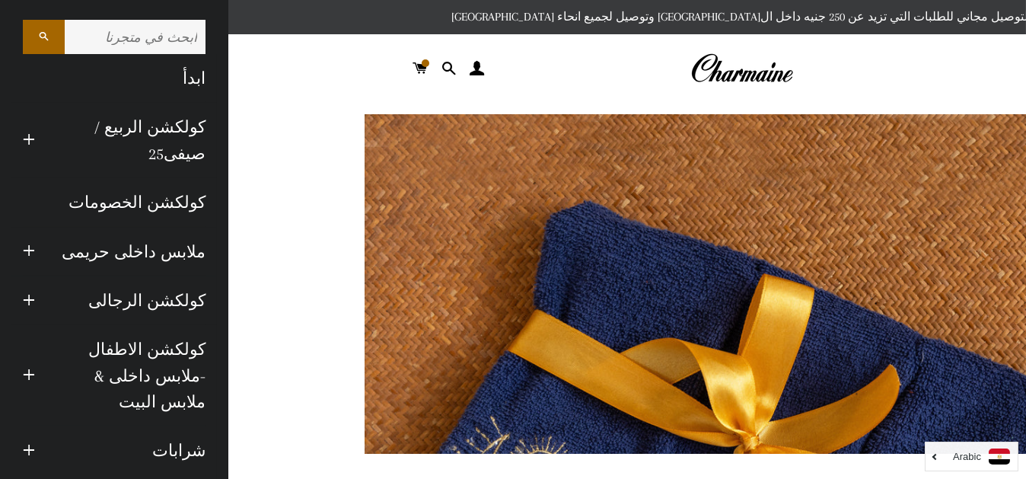
click at [24, 28] on div "البحث ابدأ كولكشن الربيع / صيفى25 توسيع القائمة الفرعية كولكشن الربيع / صيفى25 …" at bounding box center [114, 239] width 228 height 479
click at [630, 88] on div at bounding box center [741, 69] width 503 height 46
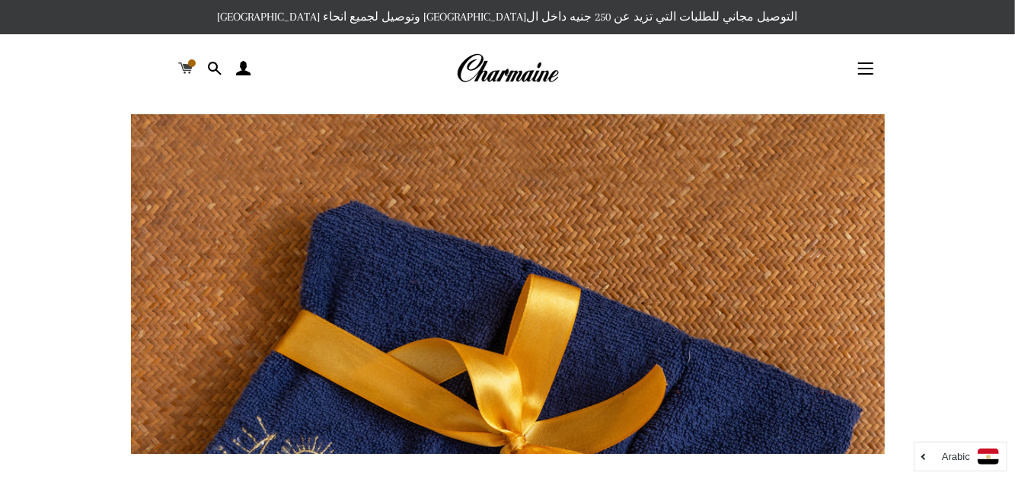
click at [175, 66] on link "السلة" at bounding box center [186, 69] width 26 height 46
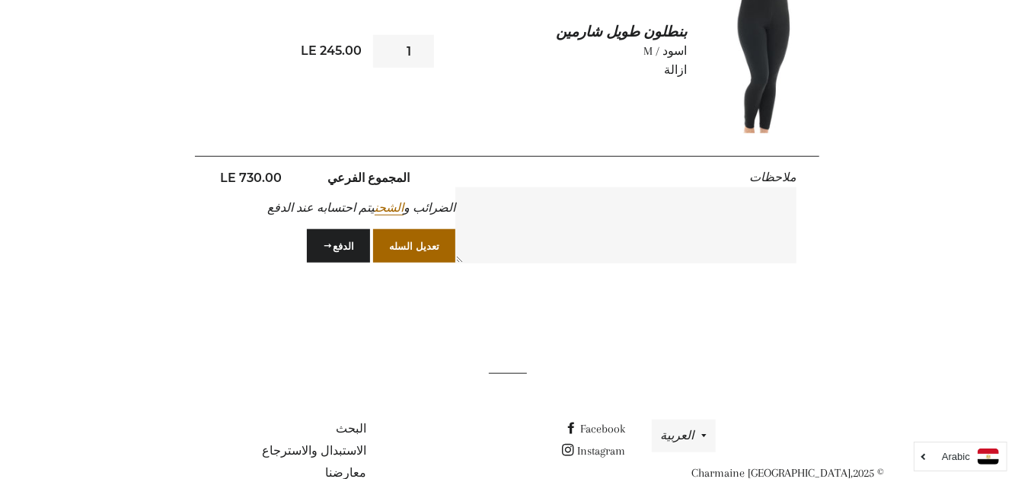
scroll to position [783, 0]
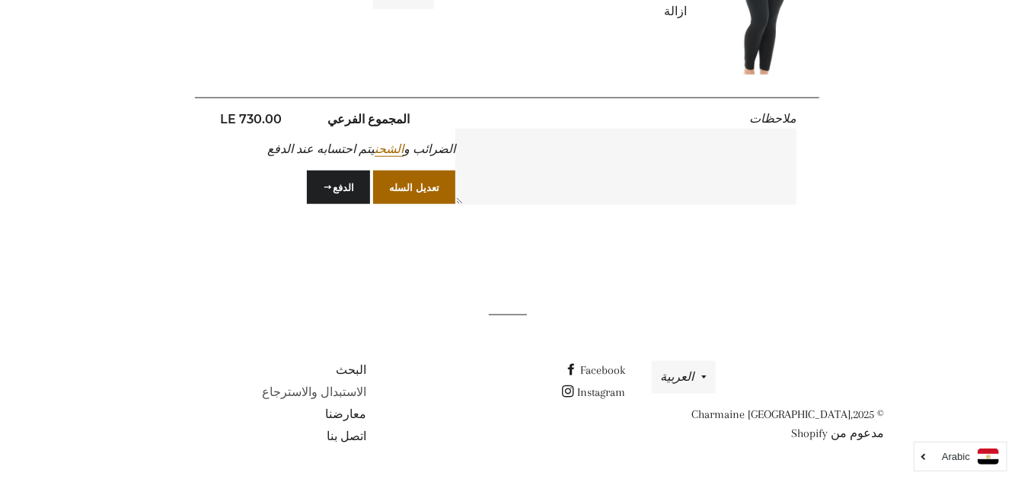
click at [321, 388] on link "الاستبدال والاسترجاع" at bounding box center [314, 392] width 104 height 14
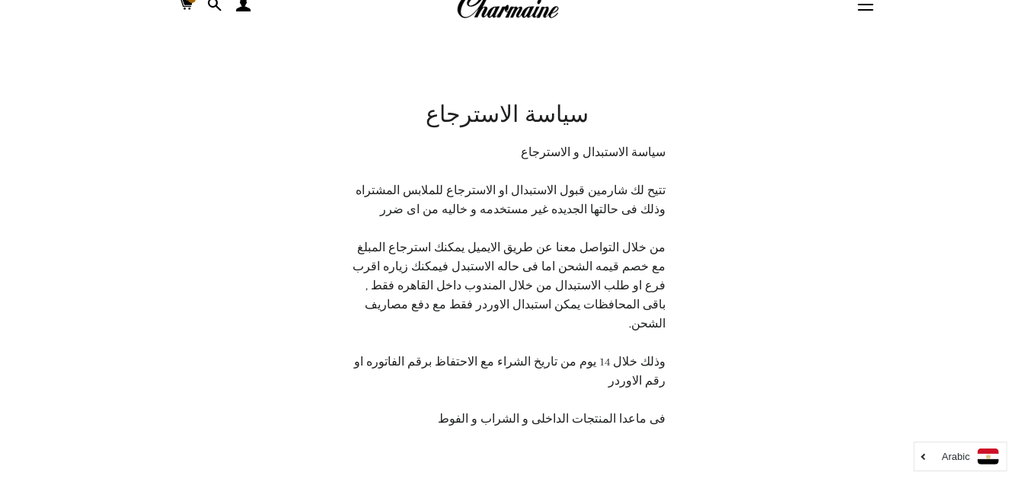
scroll to position [68, 0]
